Goal: Information Seeking & Learning: Understand process/instructions

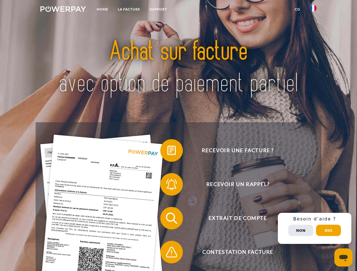
click at [63, 10] on img at bounding box center [63, 9] width 46 height 6
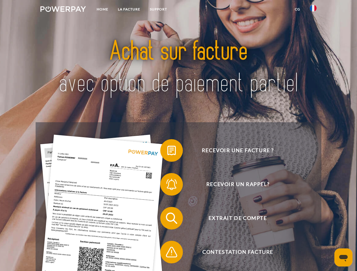
click at [313, 10] on img at bounding box center [313, 8] width 7 height 7
click at [297, 9] on link "CG" at bounding box center [297, 9] width 15 height 10
click at [167, 152] on span at bounding box center [163, 151] width 28 height 28
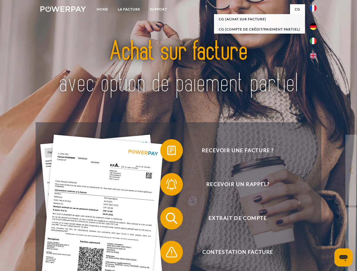
click at [167, 186] on span at bounding box center [163, 184] width 28 height 28
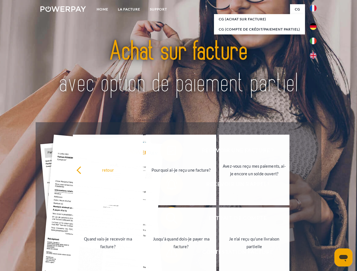
click at [167, 220] on link "Jusqu'à quand dois-je payer ma facture?" at bounding box center [181, 243] width 70 height 71
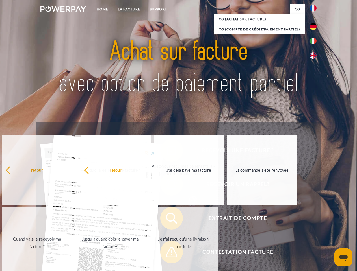
click at [167, 254] on span at bounding box center [163, 252] width 28 height 28
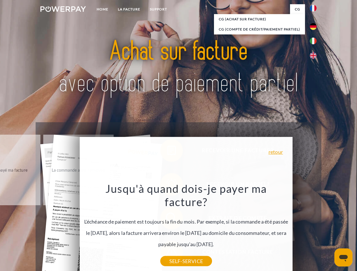
click at [315, 229] on div "Recevoir une facture ? Recevoir un rappel? Extrait de compte retour" at bounding box center [178, 235] width 285 height 226
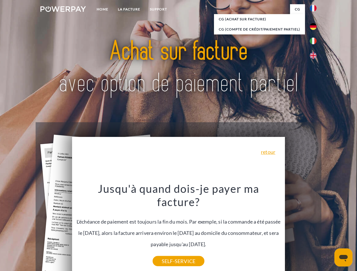
click at [301, 230] on span "Extrait de compte" at bounding box center [237, 218] width 138 height 23
click at [328, 231] on header "Home LA FACTURE Support" at bounding box center [178, 195] width 357 height 390
